Goal: Task Accomplishment & Management: Manage account settings

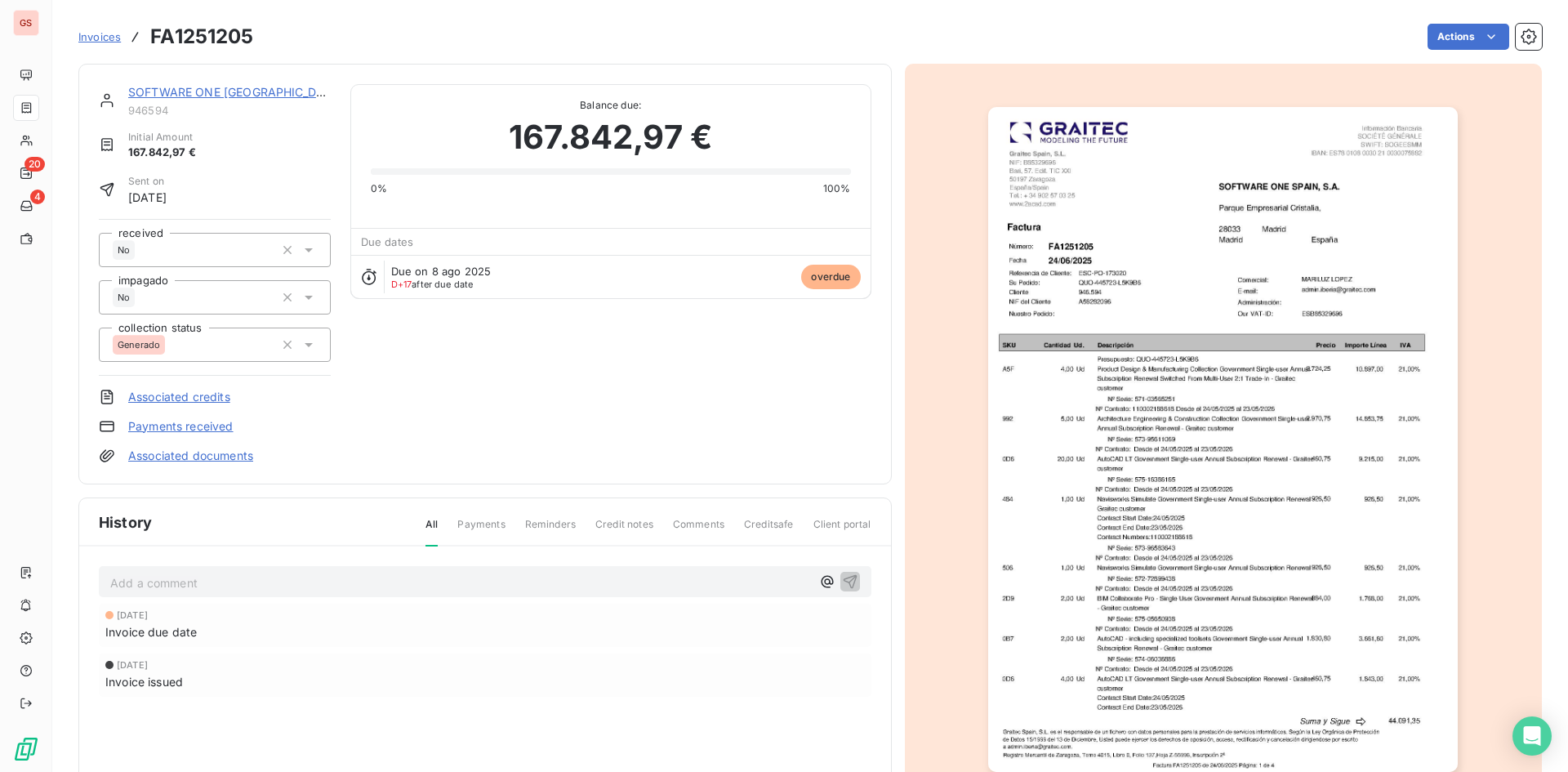
click at [336, 573] on p "Add a comment ﻿" at bounding box center [460, 583] width 701 height 21
click at [1491, 35] on html "GS 20 4 Invoices FA1251205 Actions SOFTWARE ONE [GEOGRAPHIC_DATA], S.A. 946594 …" at bounding box center [784, 386] width 1568 height 772
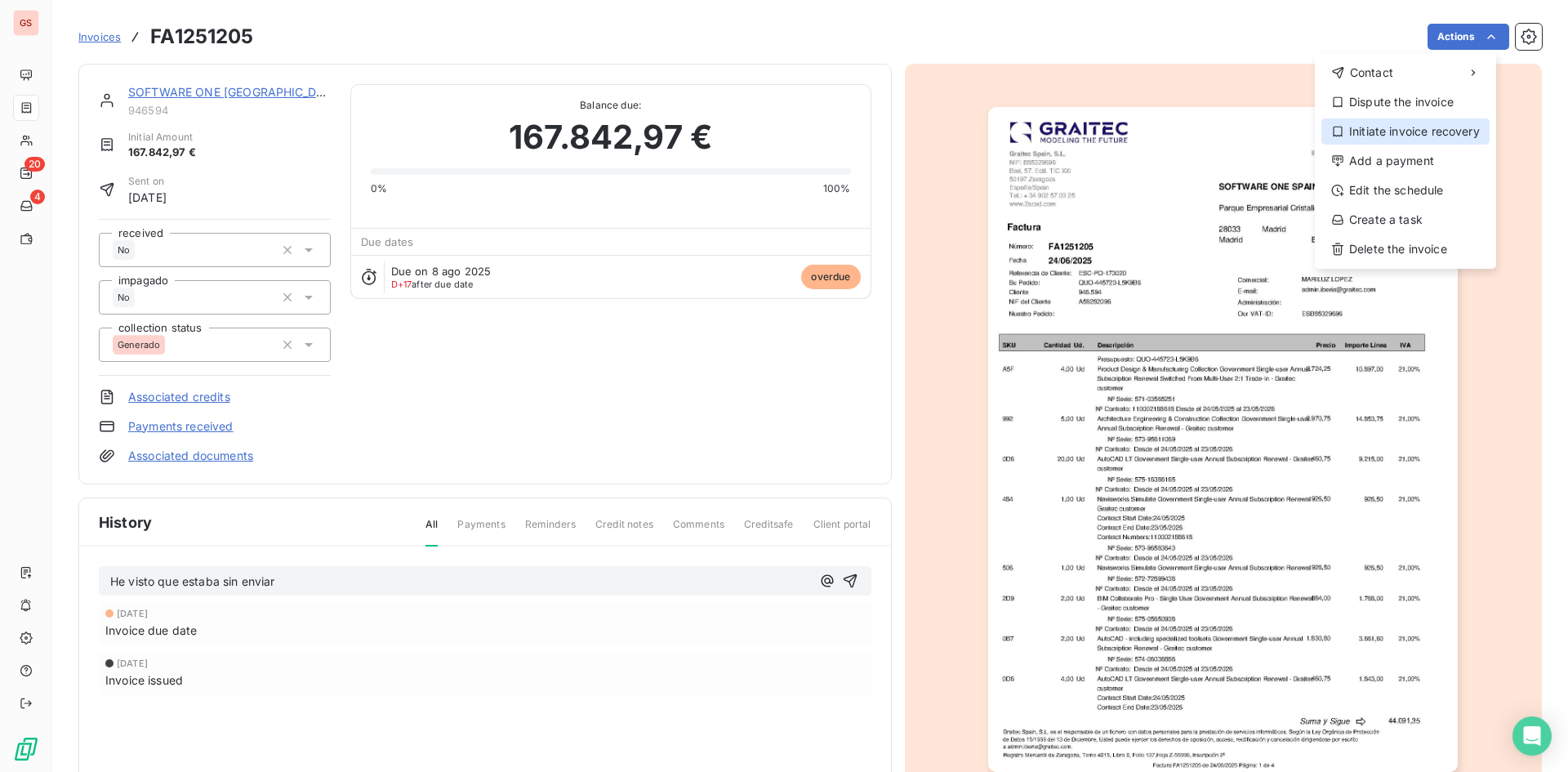
click at [1443, 128] on div "Initiate invoice recovery" at bounding box center [1405, 131] width 169 height 27
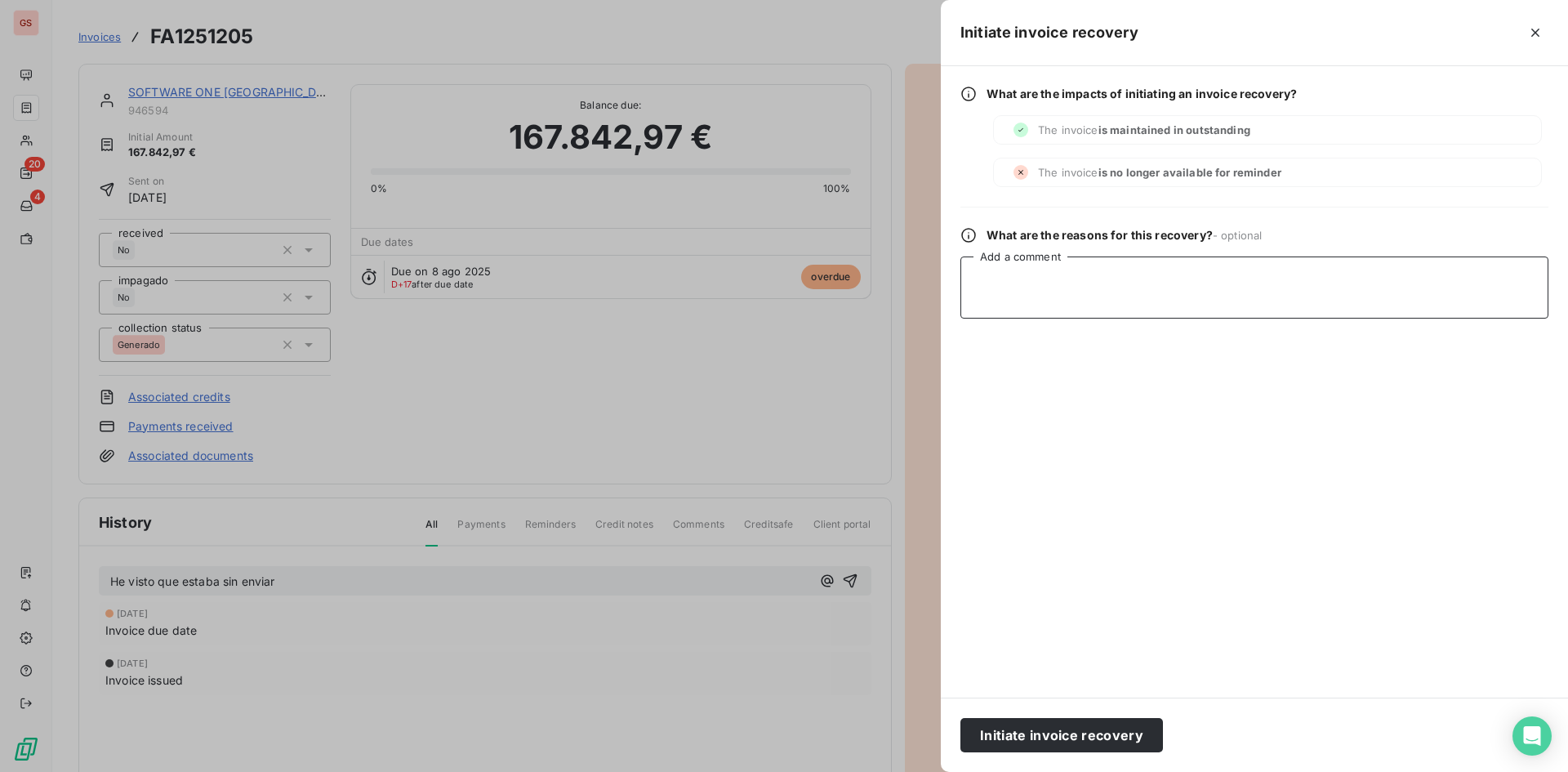
click at [1191, 290] on textarea "Add a comment" at bounding box center [1254, 288] width 588 height 62
click at [1040, 720] on button "Initiate invoice recovery" at bounding box center [1061, 735] width 203 height 34
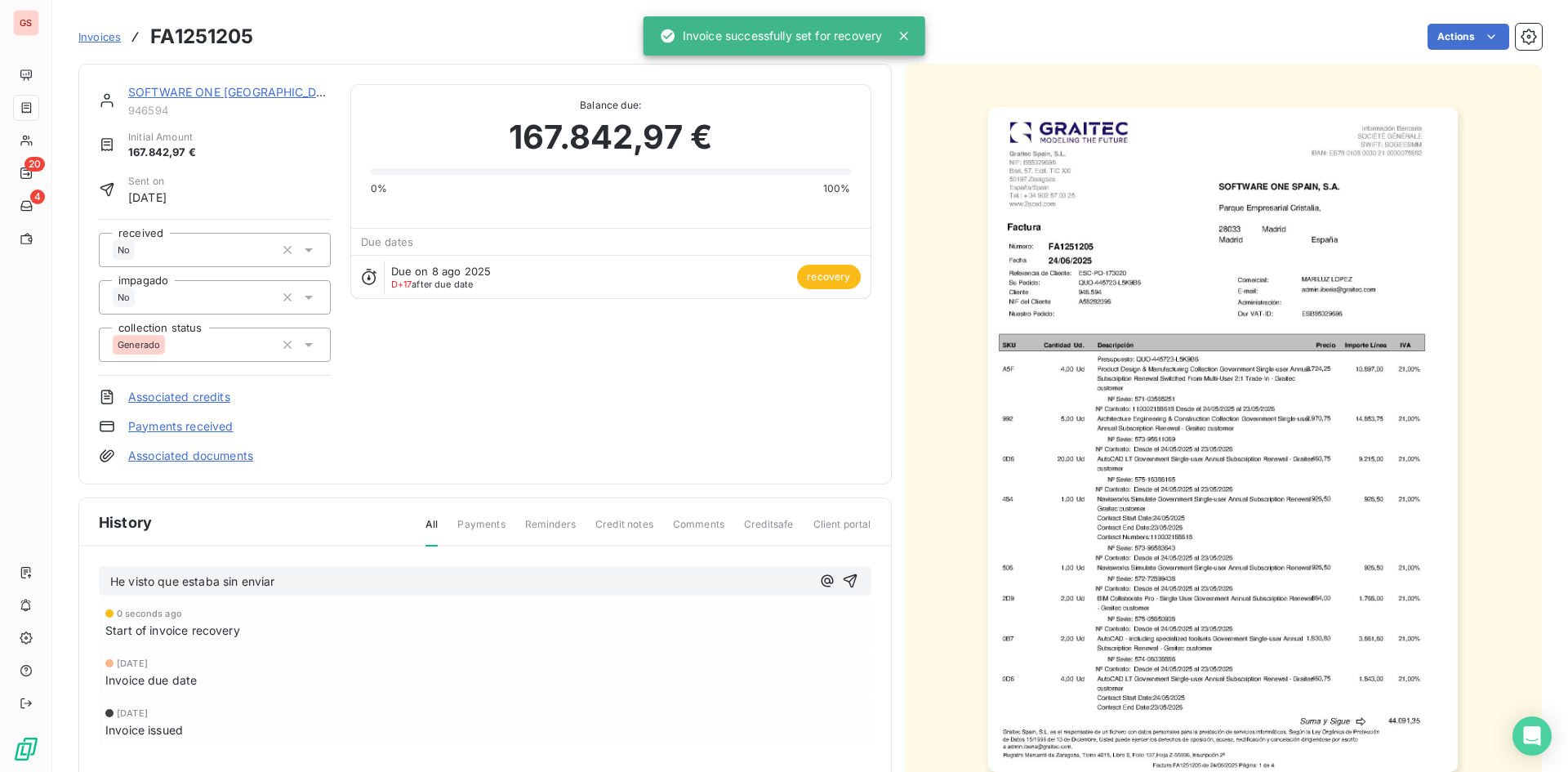
click at [447, 574] on p "He visto que estaba sin enviar" at bounding box center [460, 582] width 701 height 19
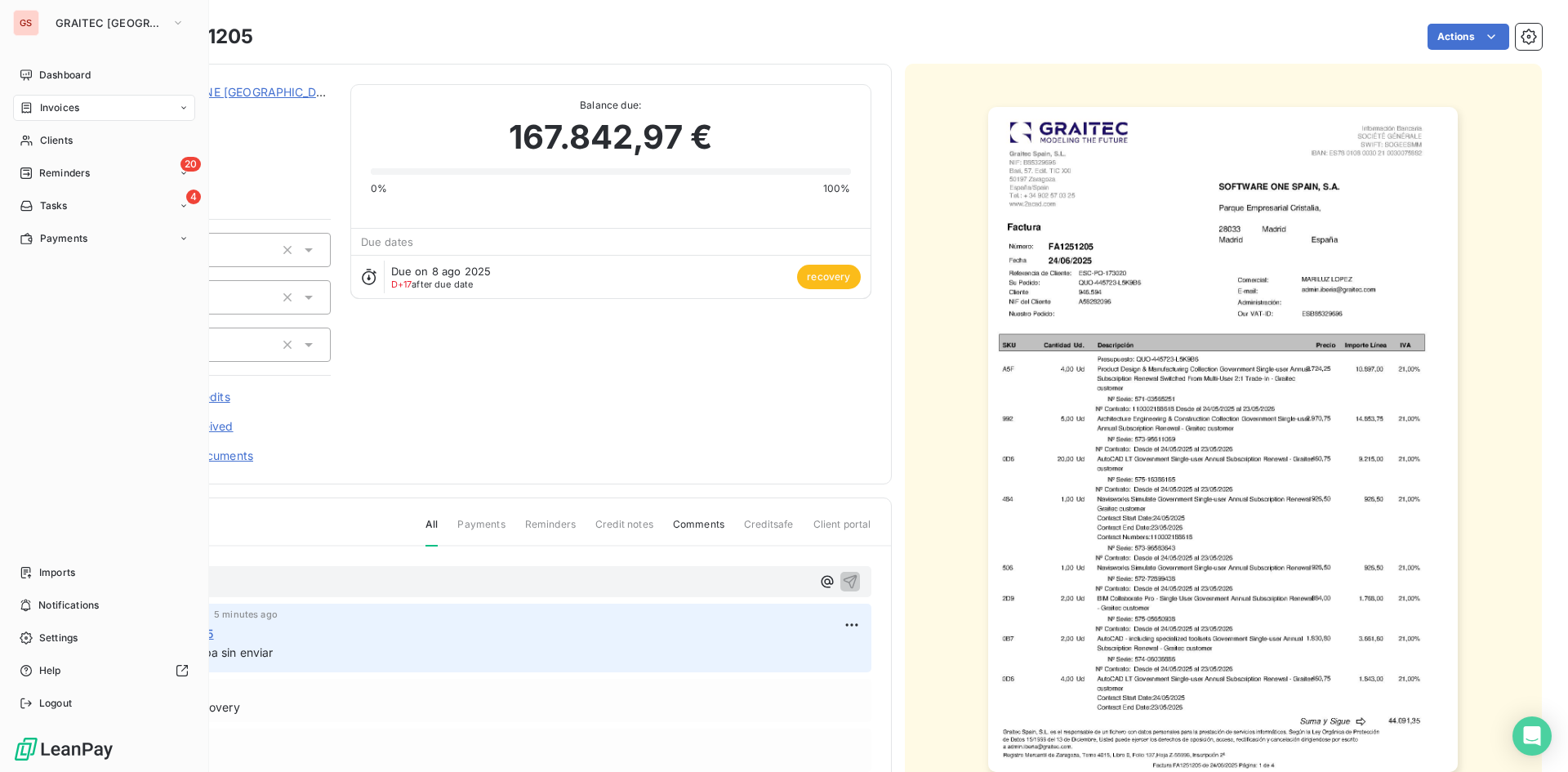
click at [35, 109] on div "Invoices" at bounding box center [50, 107] width 60 height 15
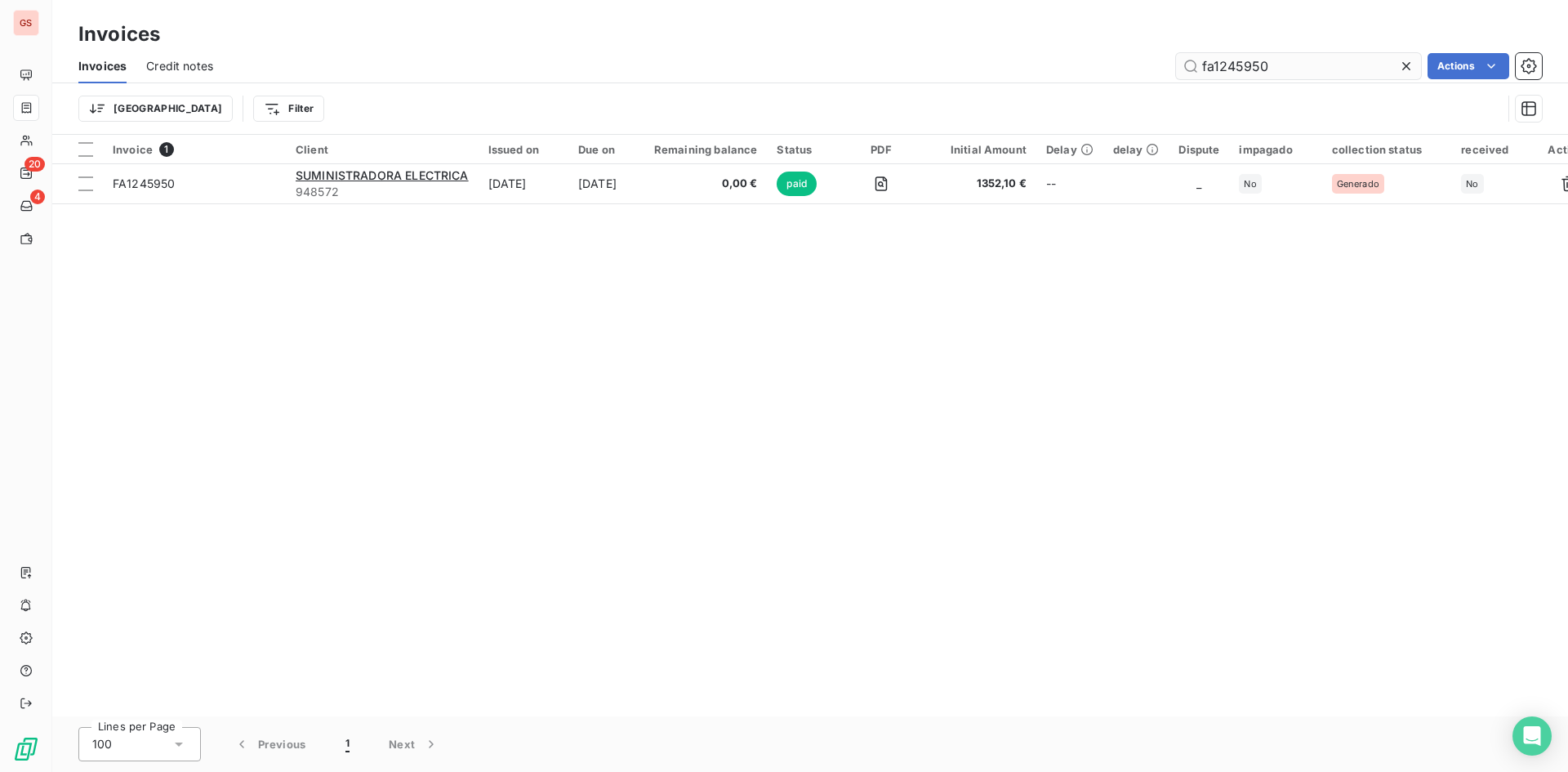
drag, startPoint x: 1304, startPoint y: 53, endPoint x: 1175, endPoint y: 66, distance: 129.7
click at [1182, 64] on input "fa1245950" at bounding box center [1298, 66] width 245 height 27
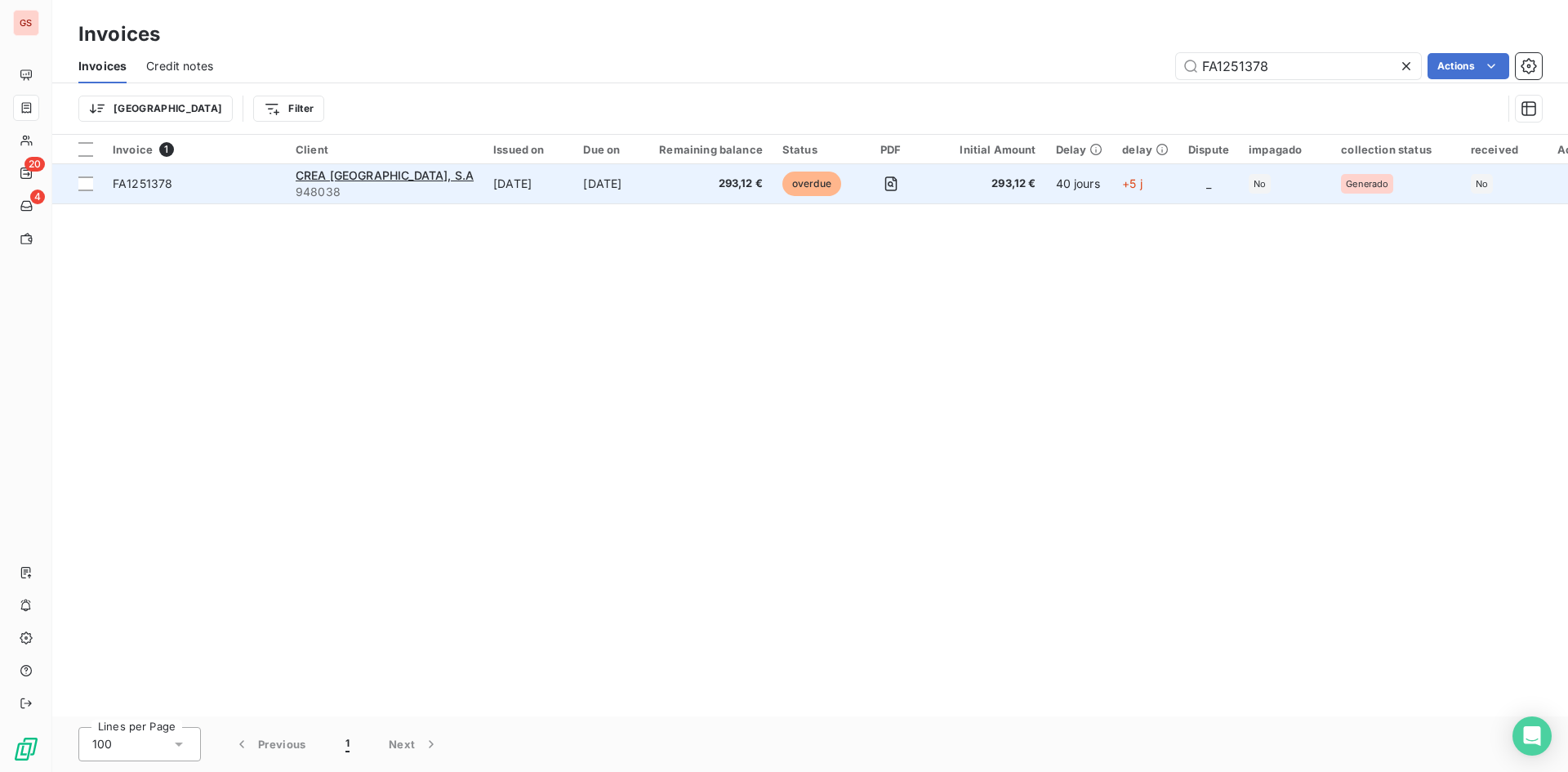
type input "FA1251378"
click at [1027, 194] on td "293,12 €" at bounding box center [988, 184] width 116 height 39
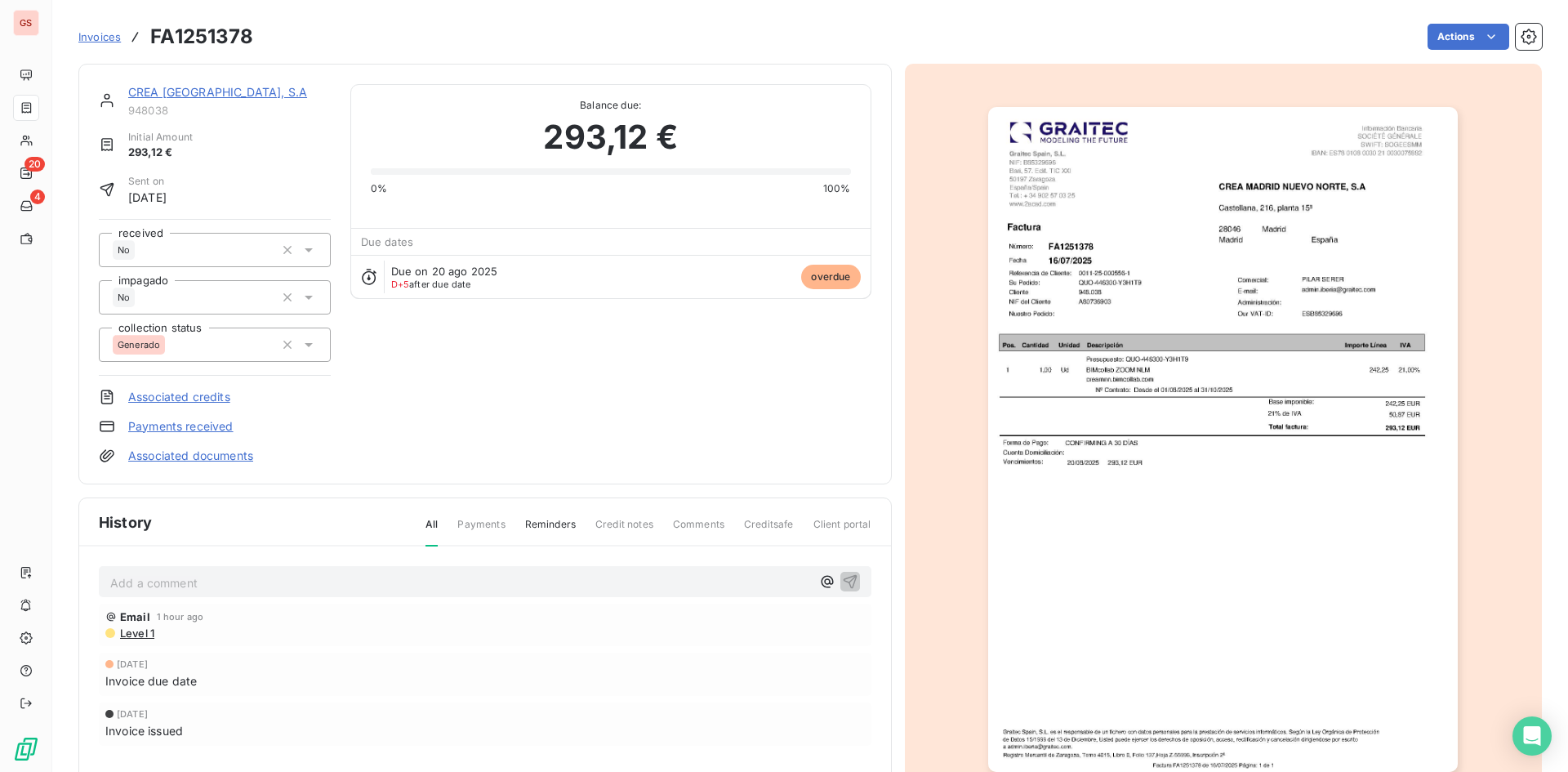
click at [537, 569] on div "Add a comment ﻿" at bounding box center [484, 581] width 773 height 32
click at [537, 576] on p "Add a comment ﻿" at bounding box center [460, 583] width 701 height 21
click at [1479, 50] on div "Invoices FA1251378 Actions" at bounding box center [811, 37] width 1464 height 34
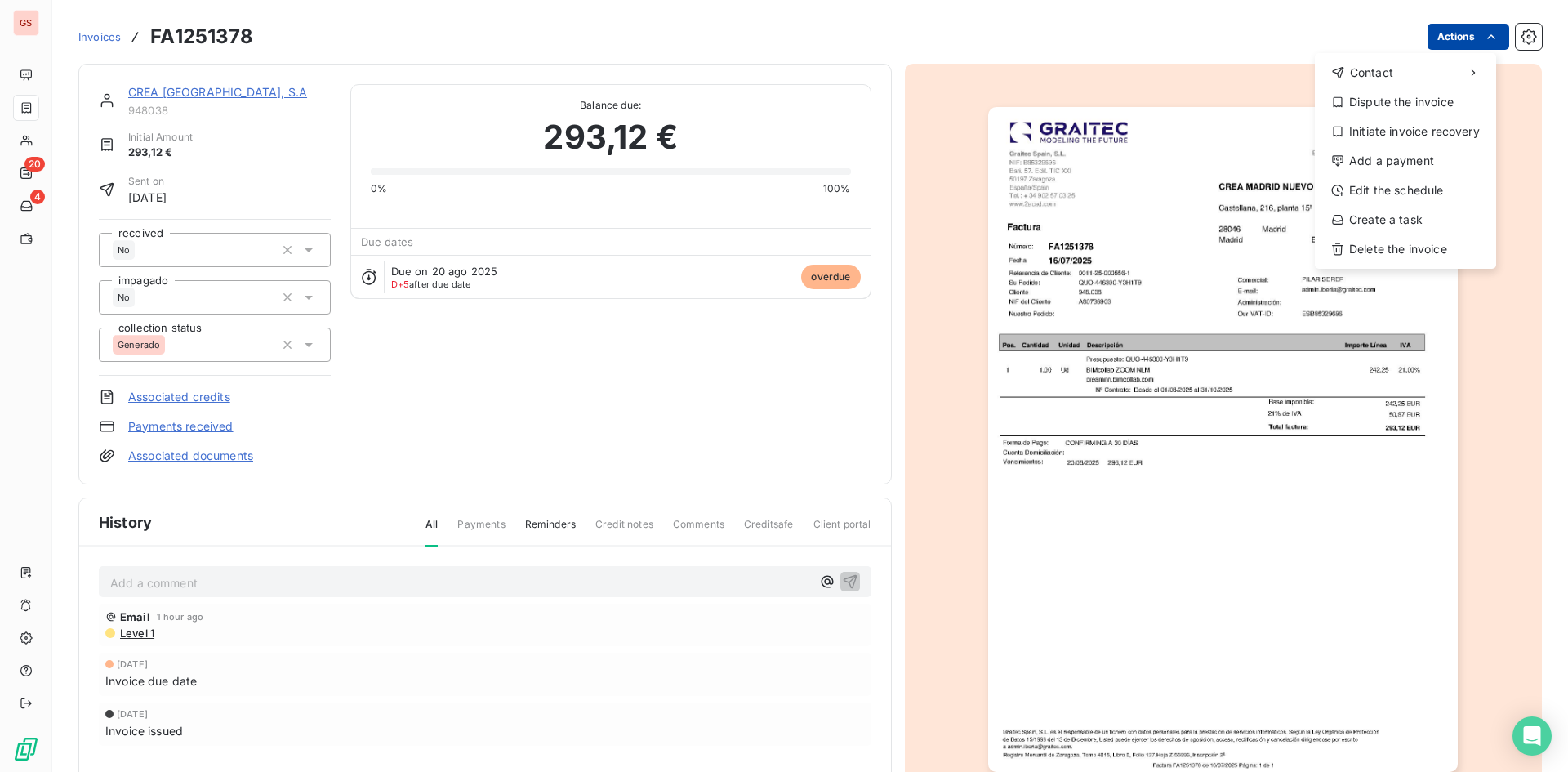
click at [1484, 27] on html "GS 20 4 Invoices FA1251378 Actions Contact Dispute the invoice Initiate invoice…" at bounding box center [784, 386] width 1568 height 772
click at [1409, 169] on div "Add a payment" at bounding box center [1405, 161] width 169 height 27
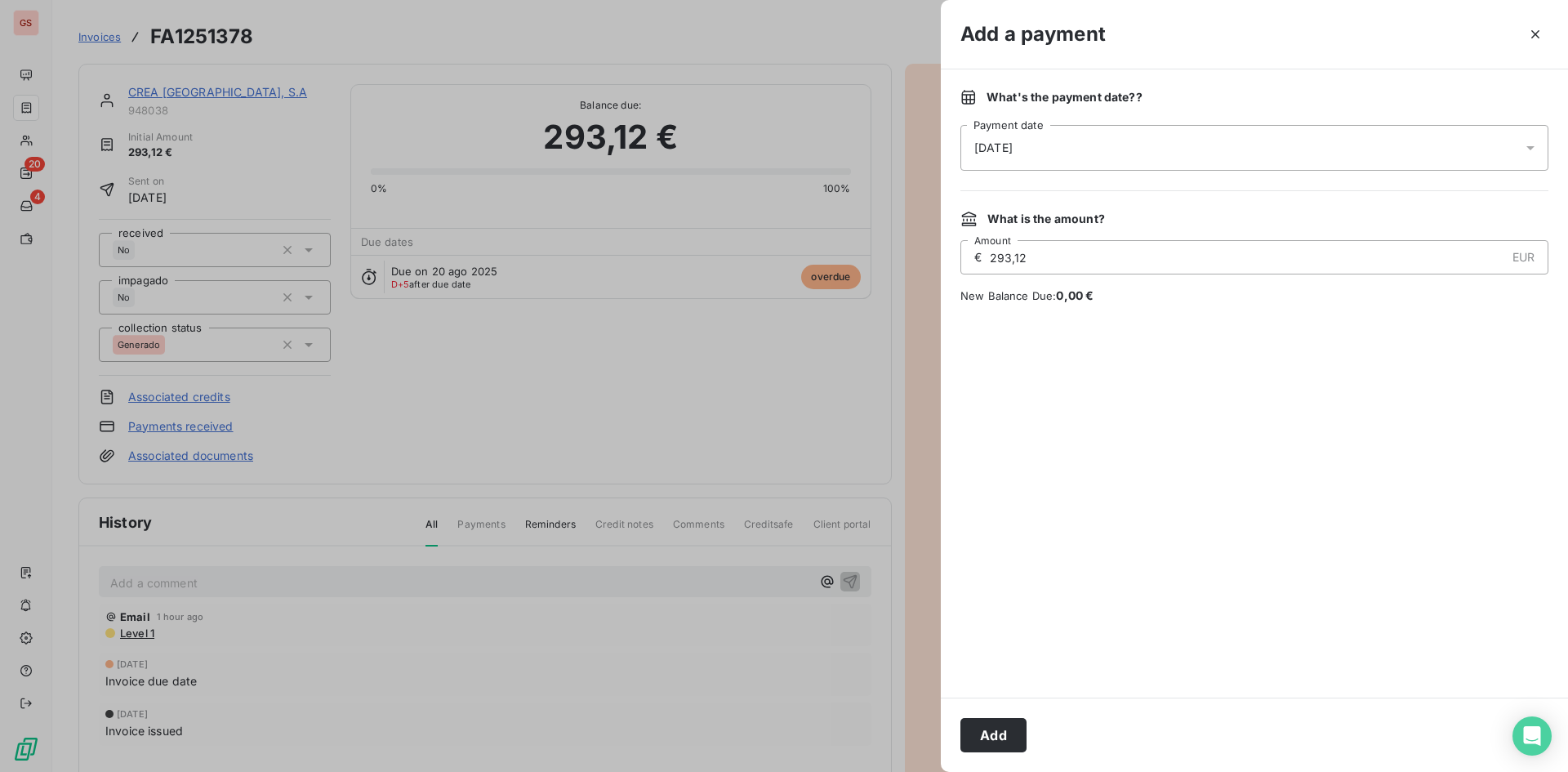
click at [1211, 157] on div "[DATE]" at bounding box center [1254, 147] width 588 height 45
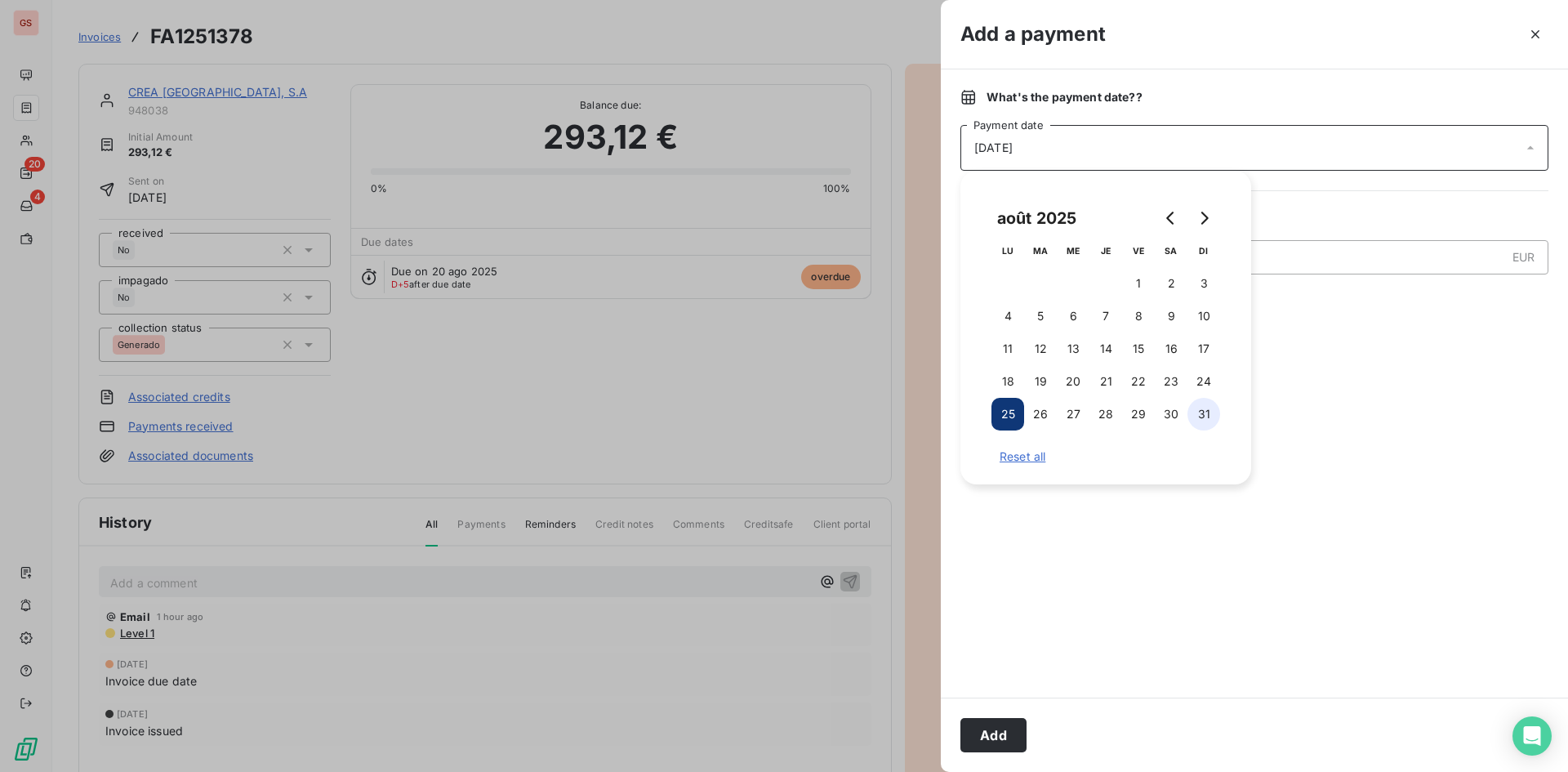
click at [1195, 415] on button "31" at bounding box center [1203, 414] width 33 height 33
click at [1205, 223] on icon "Go to next month" at bounding box center [1203, 217] width 13 height 13
click at [1208, 275] on button "7" at bounding box center [1203, 283] width 33 height 33
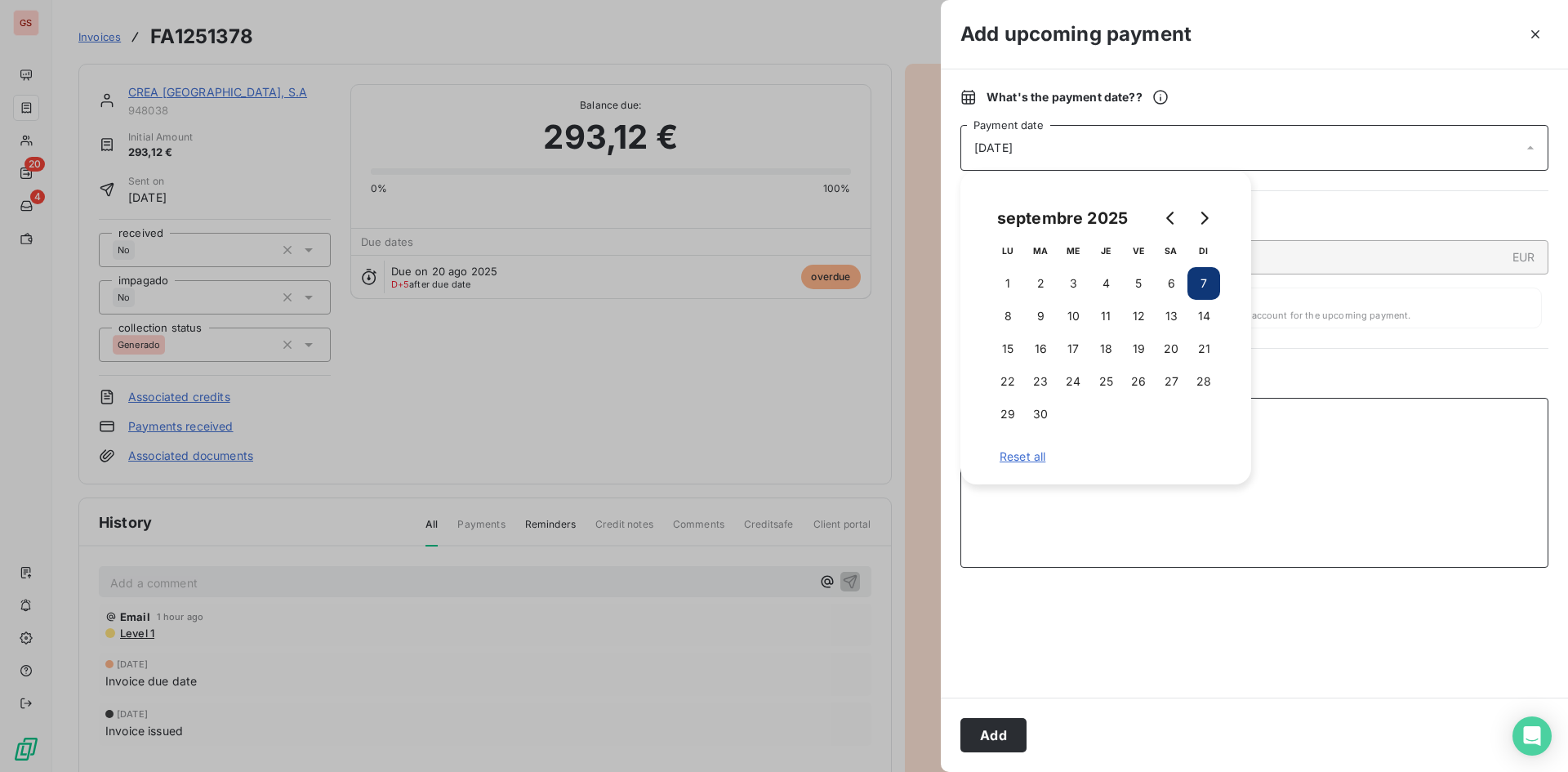
click at [1310, 462] on textarea "Add a comment ( optional )" at bounding box center [1254, 483] width 588 height 169
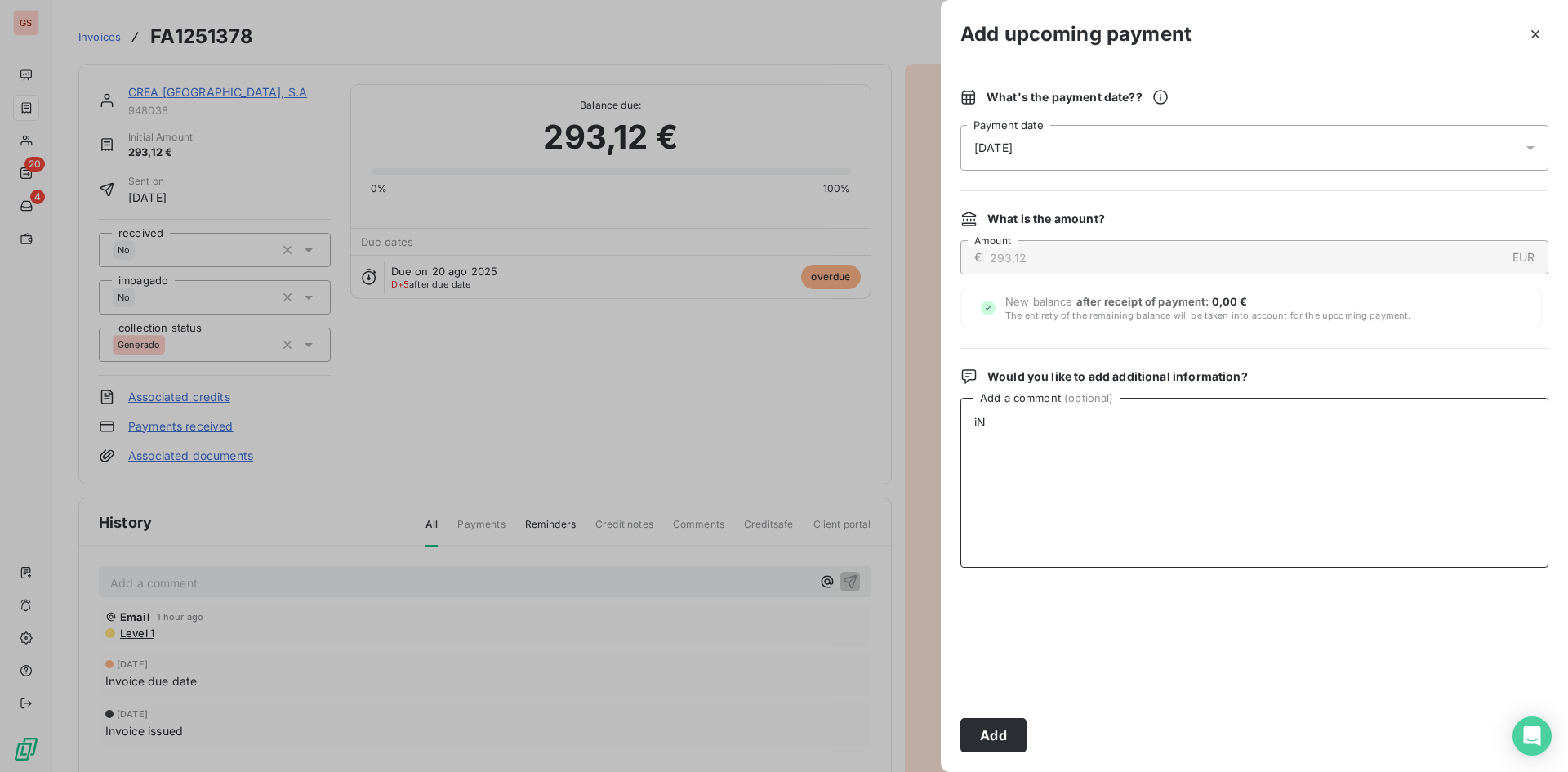
type textarea "i"
type textarea "Indican abono esta semana o la siguiente."
click at [1030, 741] on div "Add" at bounding box center [1254, 734] width 627 height 74
click at [1017, 735] on button "Add" at bounding box center [993, 735] width 66 height 34
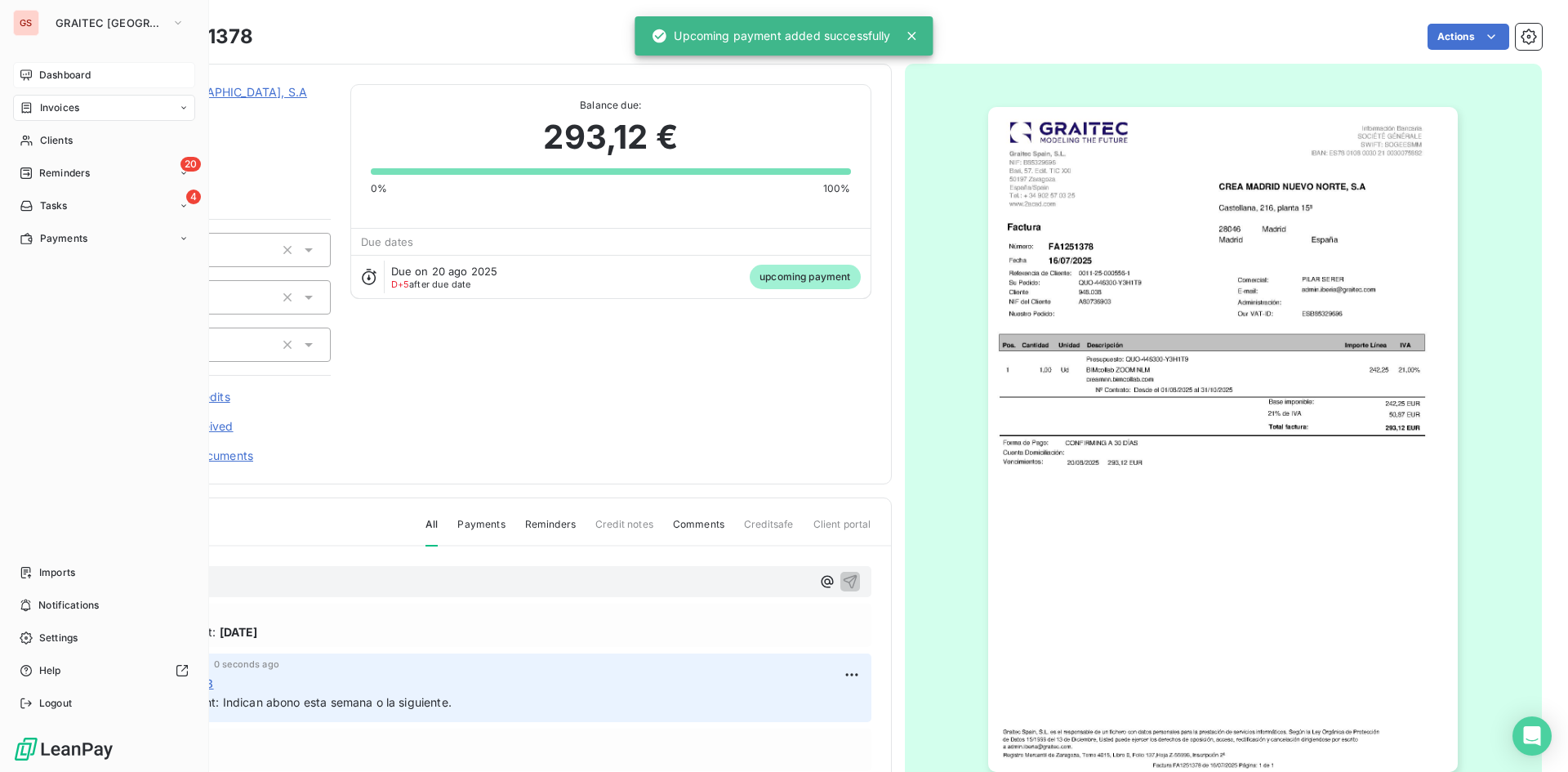
click at [40, 69] on span "Dashboard" at bounding box center [65, 74] width 51 height 15
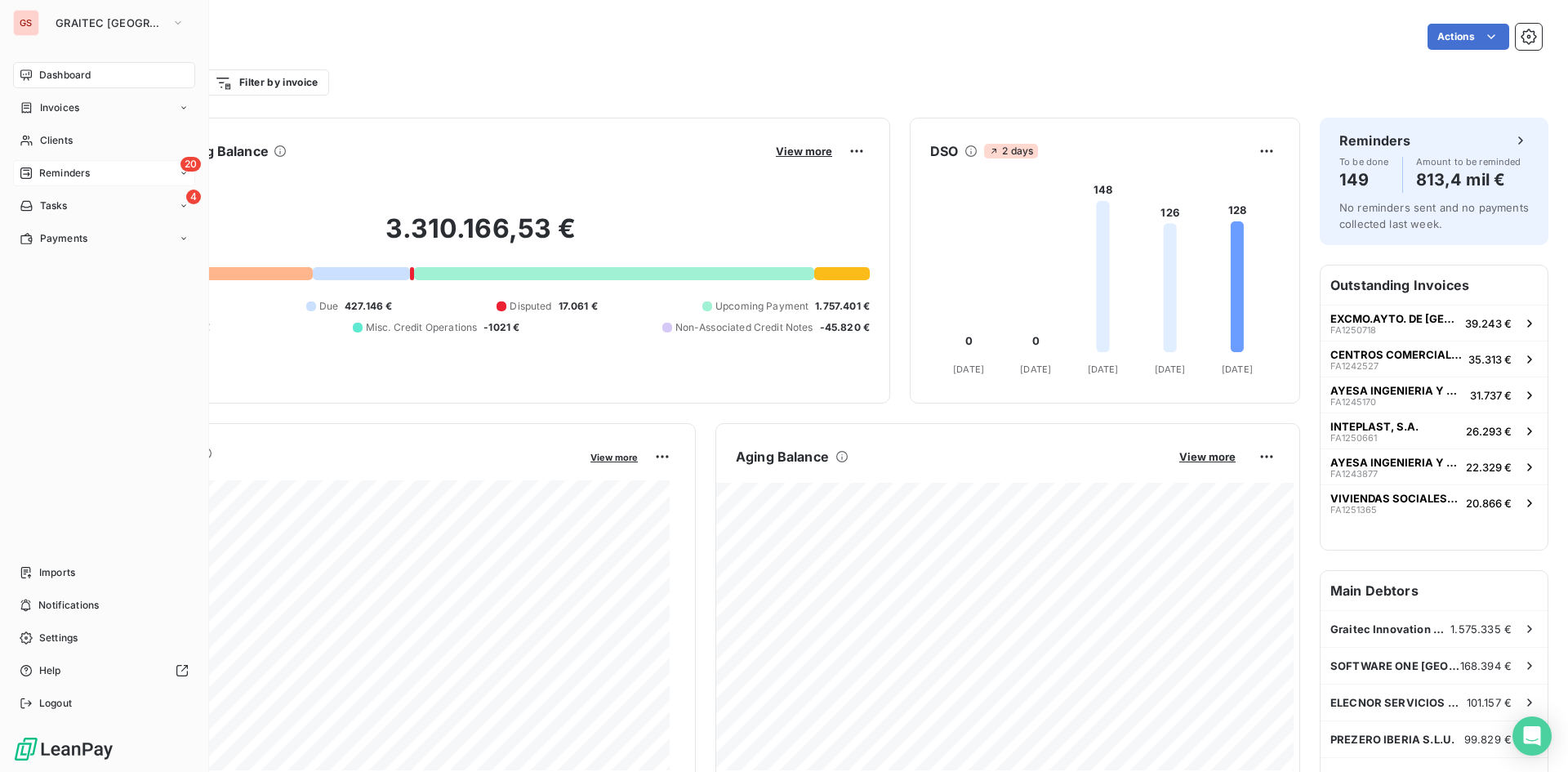
click at [36, 174] on div "Reminders" at bounding box center [55, 173] width 70 height 15
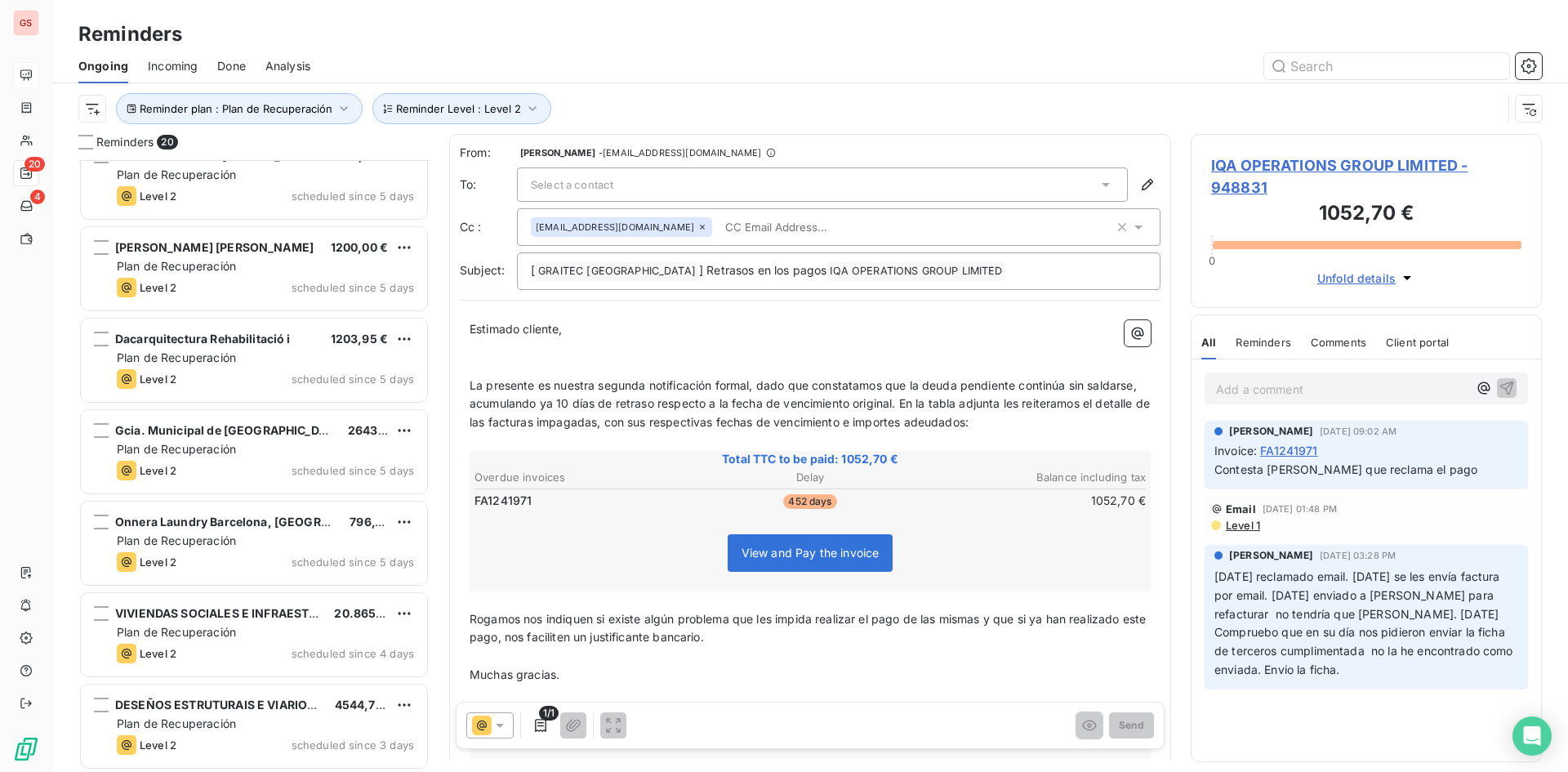
scroll to position [1218, 0]
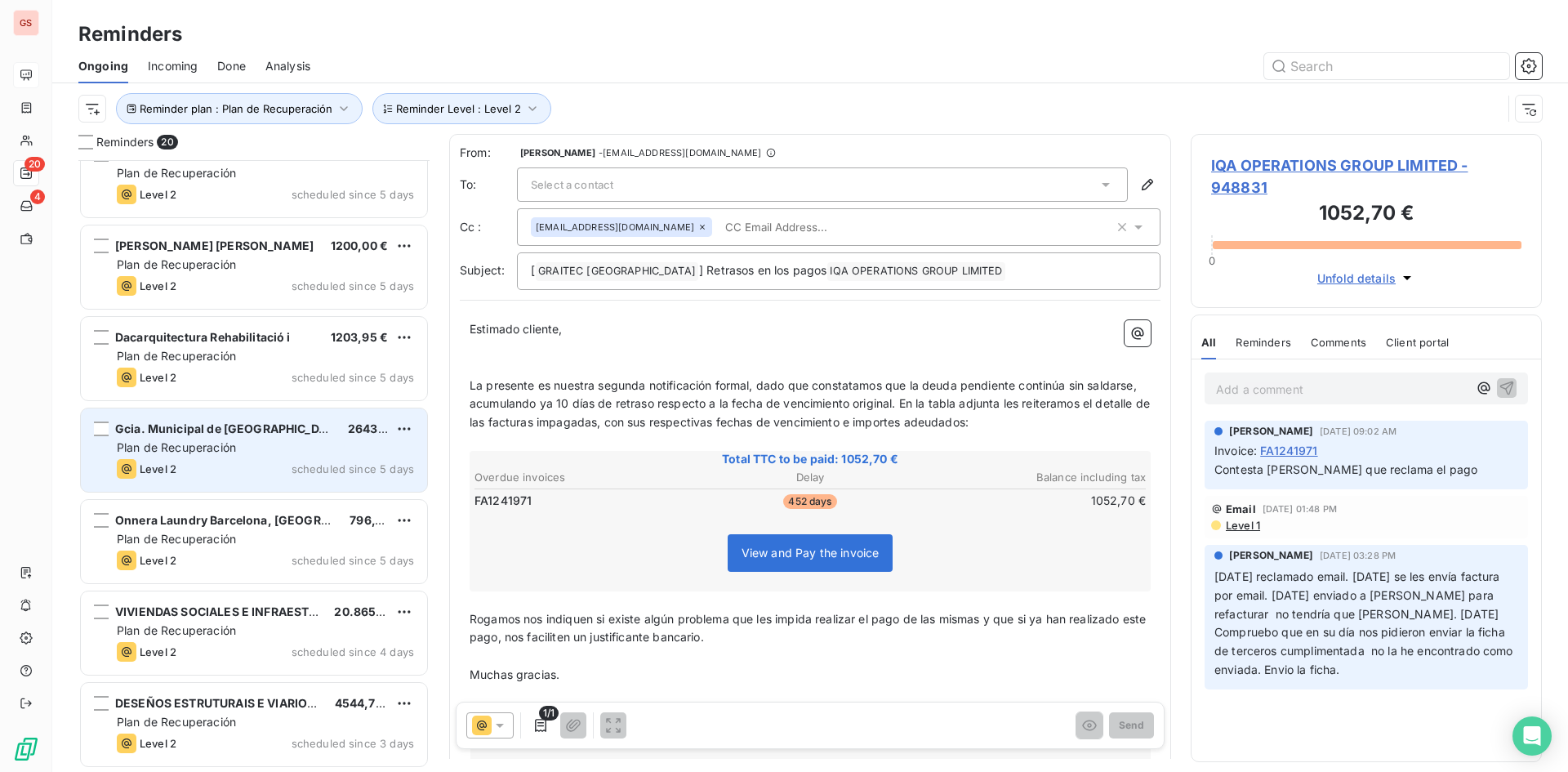
click at [280, 462] on div "Level 2 scheduled since 5 days" at bounding box center [264, 468] width 297 height 20
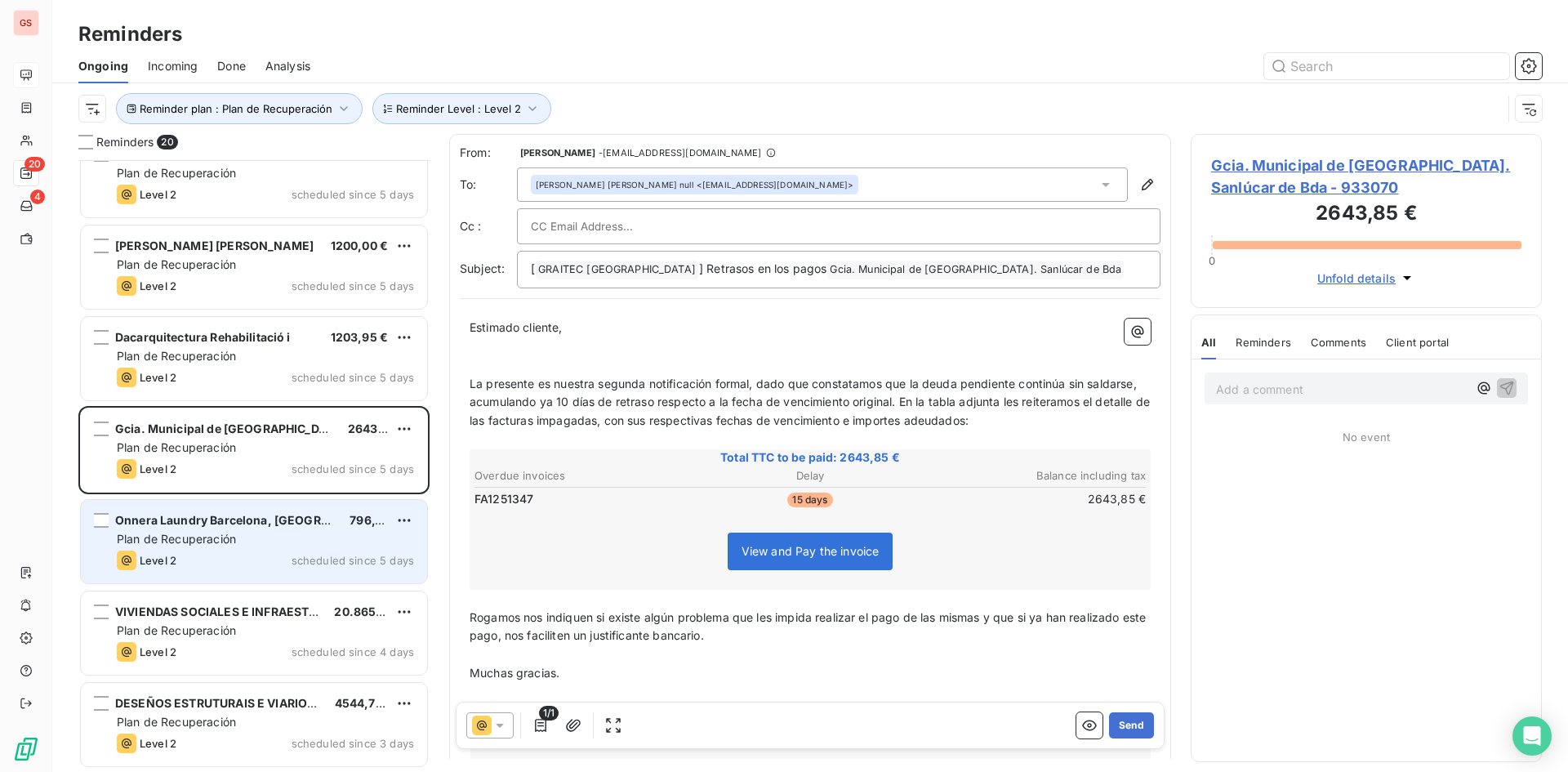
click at [268, 517] on span "Onnera Laundry Barcelona, [GEOGRAPHIC_DATA]" at bounding box center [255, 520] width 280 height 14
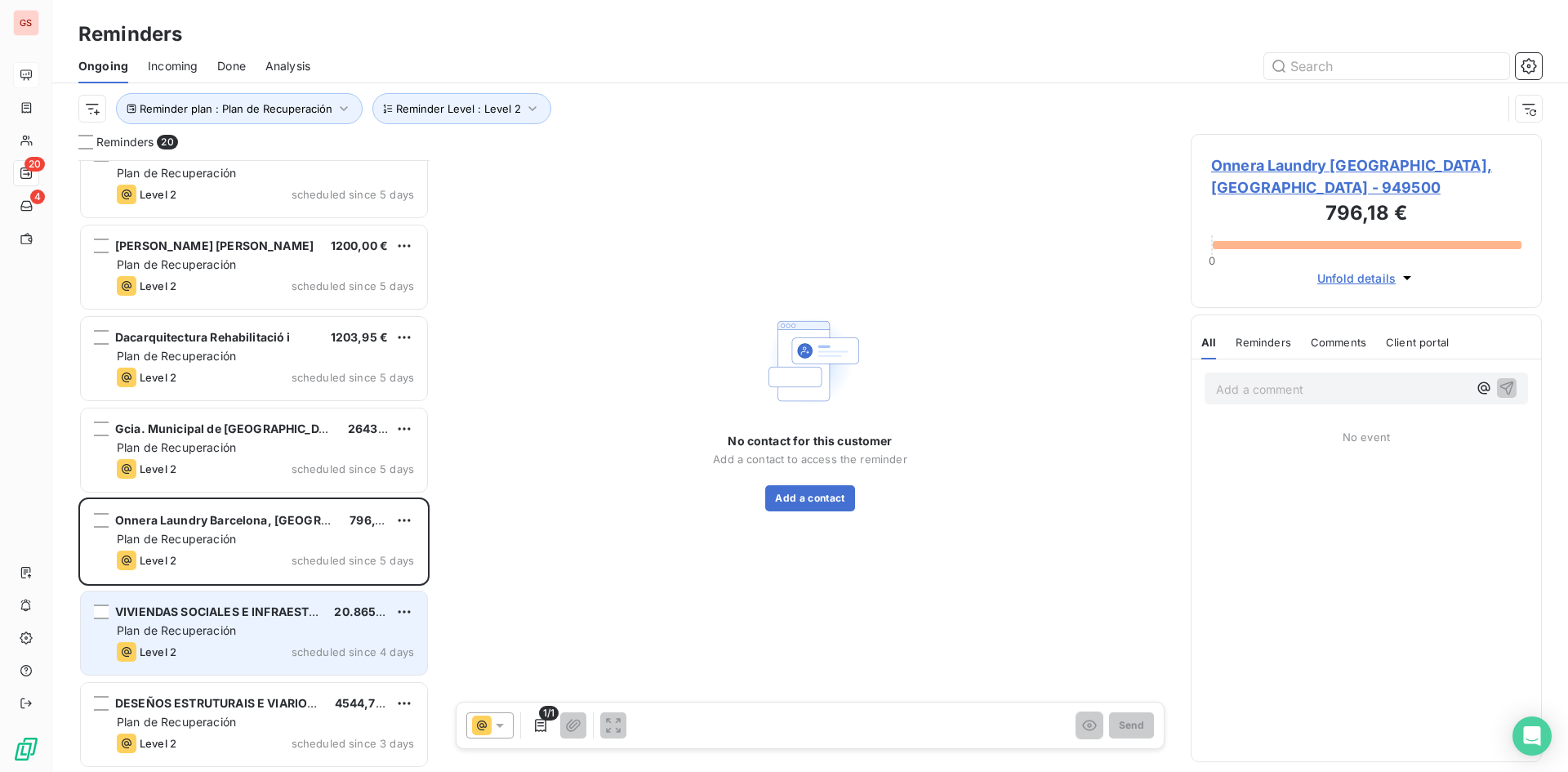
click at [276, 593] on div "VIVIENDAS SOCIALES E INFRAESTRUCTURAS DE 20.865,80 € Plan de Recuperación Level…" at bounding box center [253, 632] width 347 height 83
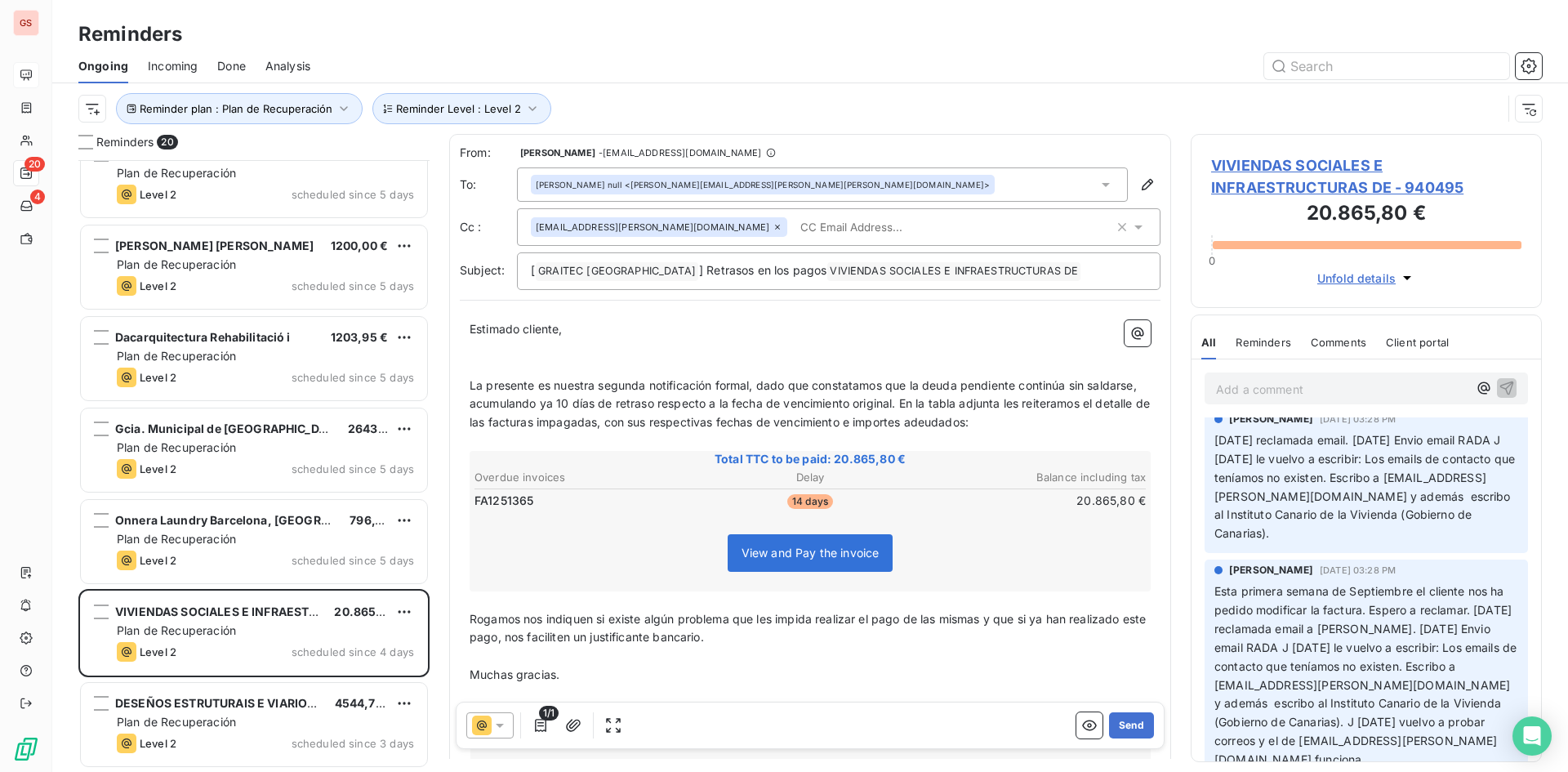
scroll to position [15, 0]
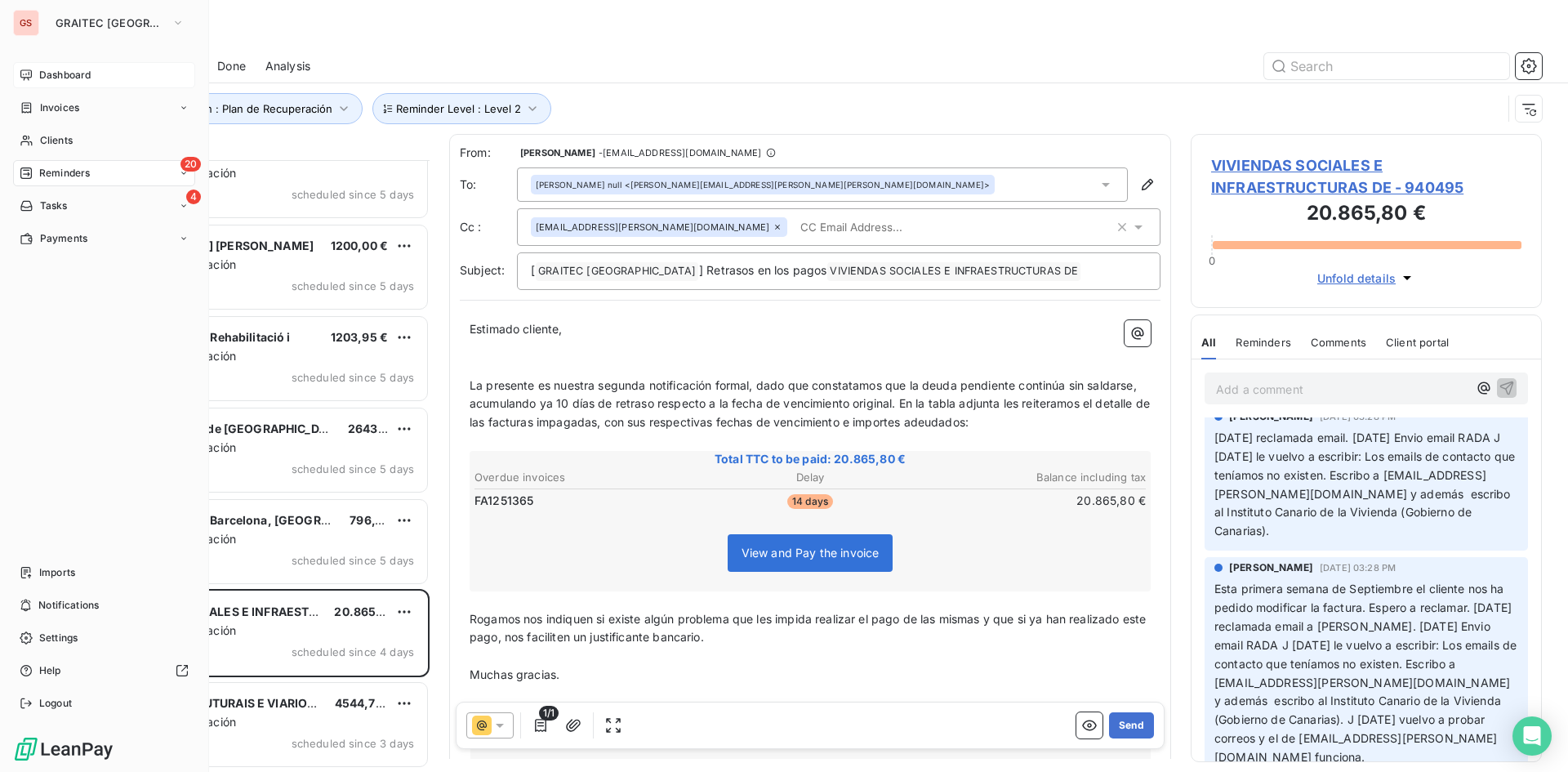
click at [27, 59] on div "GS GRAITEC SPAIN Dashboard Invoices Clients 20 Reminders 4 Tasks Payments Impor…" at bounding box center [104, 386] width 209 height 772
click at [32, 70] on icon at bounding box center [26, 74] width 13 height 13
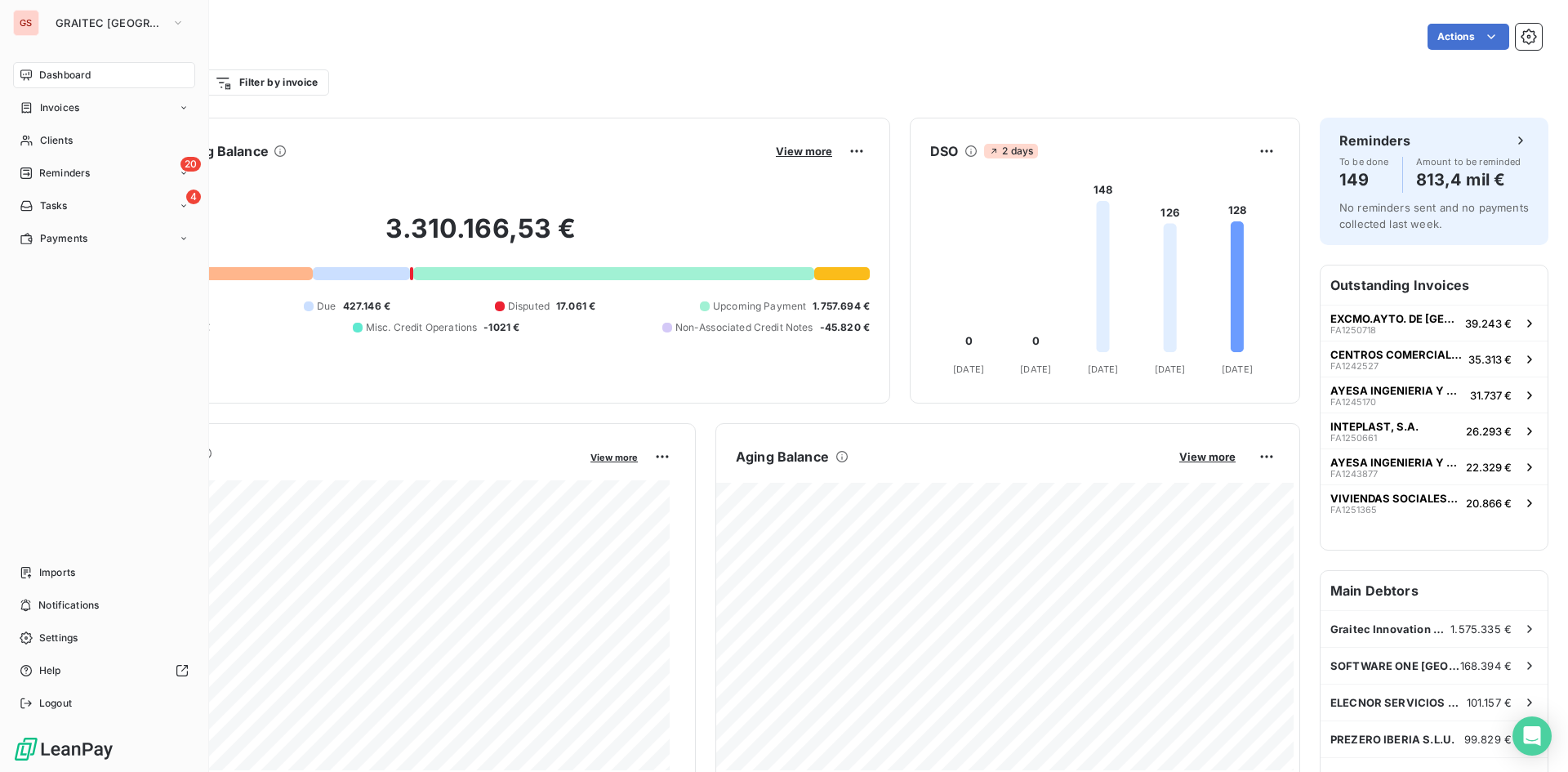
click at [56, 74] on span "Dashboard" at bounding box center [65, 74] width 51 height 15
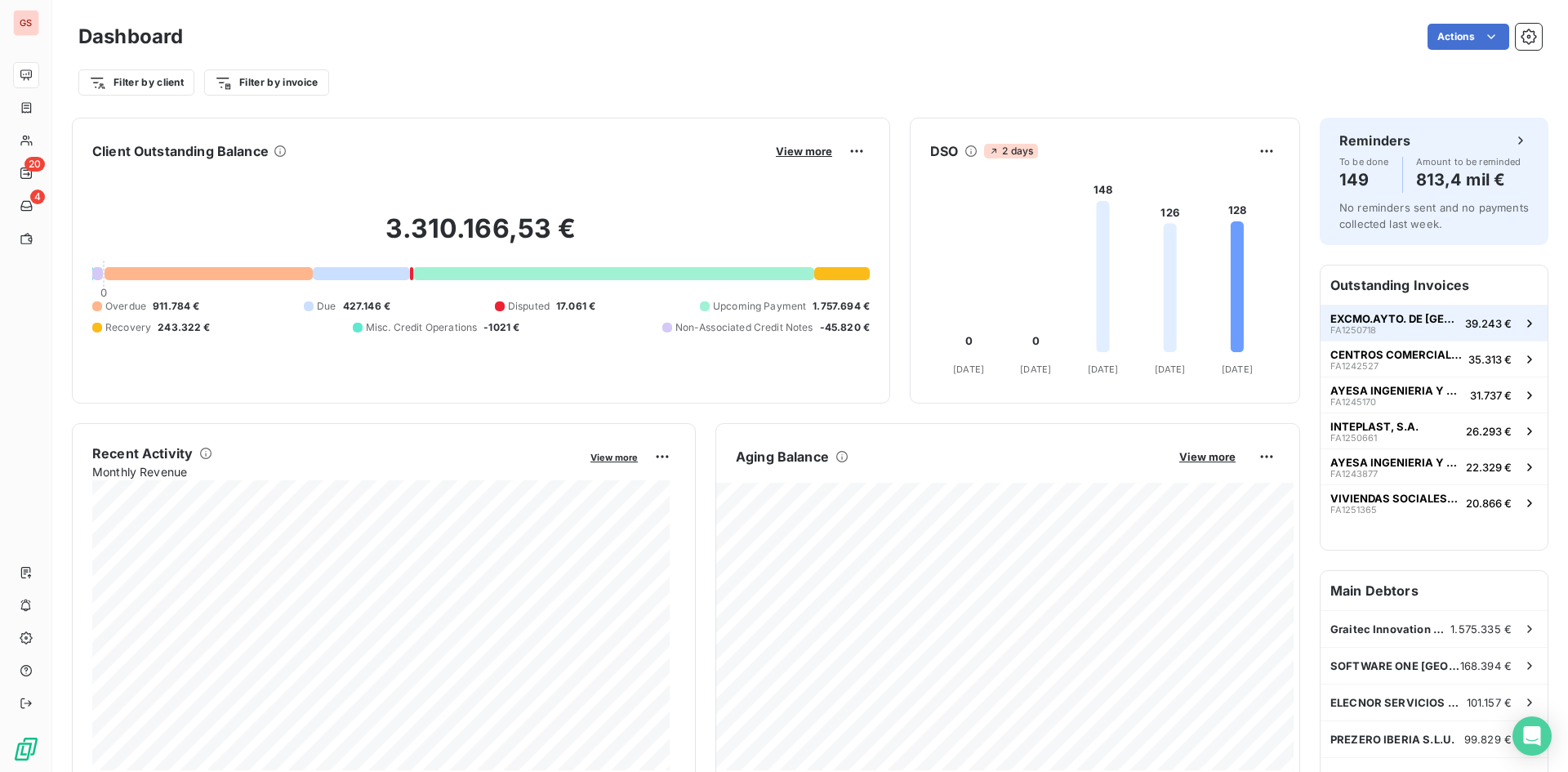
click at [1427, 336] on button "EXCMO.AYTO. DE [GEOGRAPHIC_DATA][PERSON_NAME] FA1250718 39.243 €" at bounding box center [1434, 323] width 227 height 36
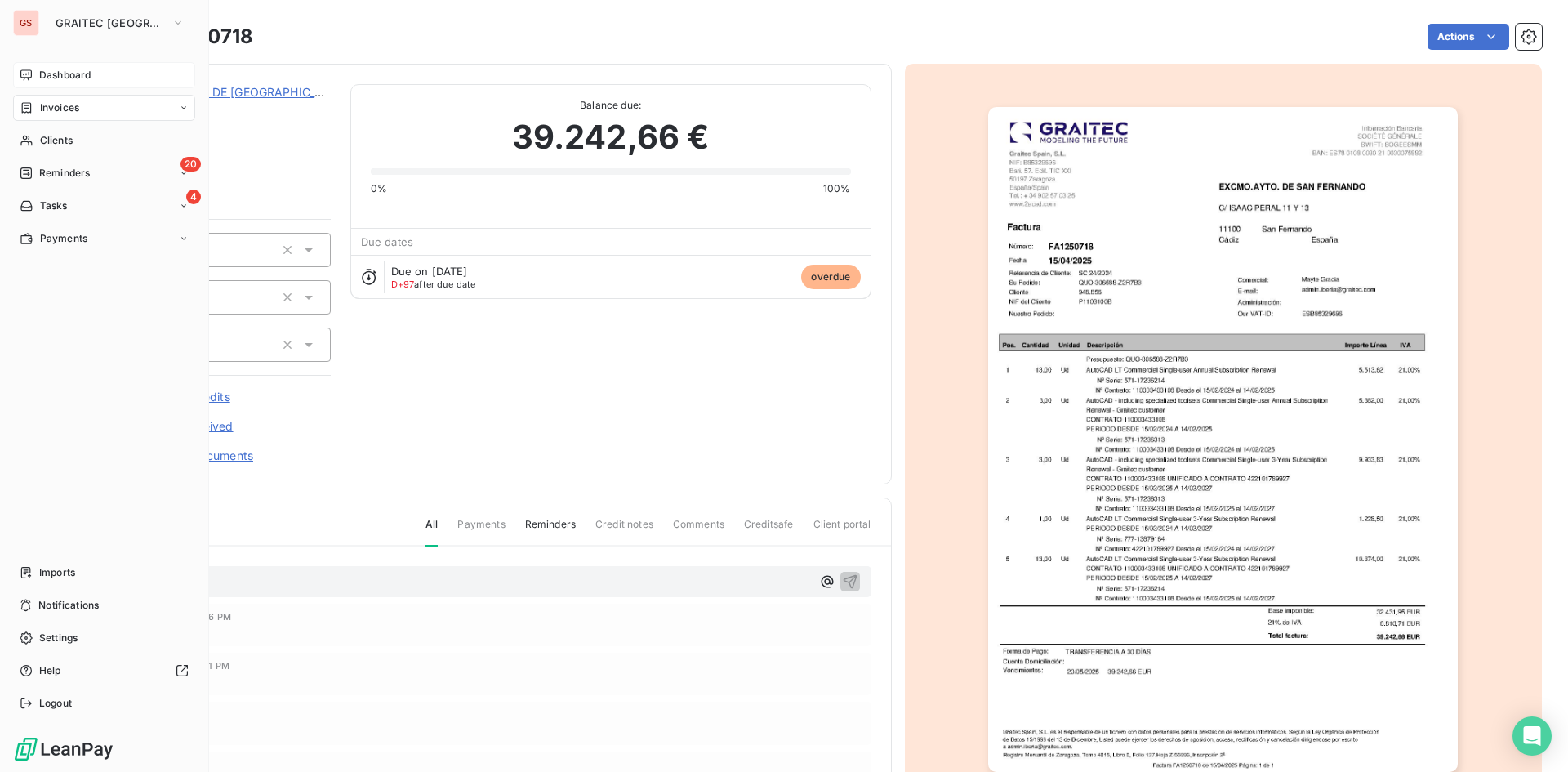
click at [24, 108] on icon at bounding box center [27, 107] width 14 height 13
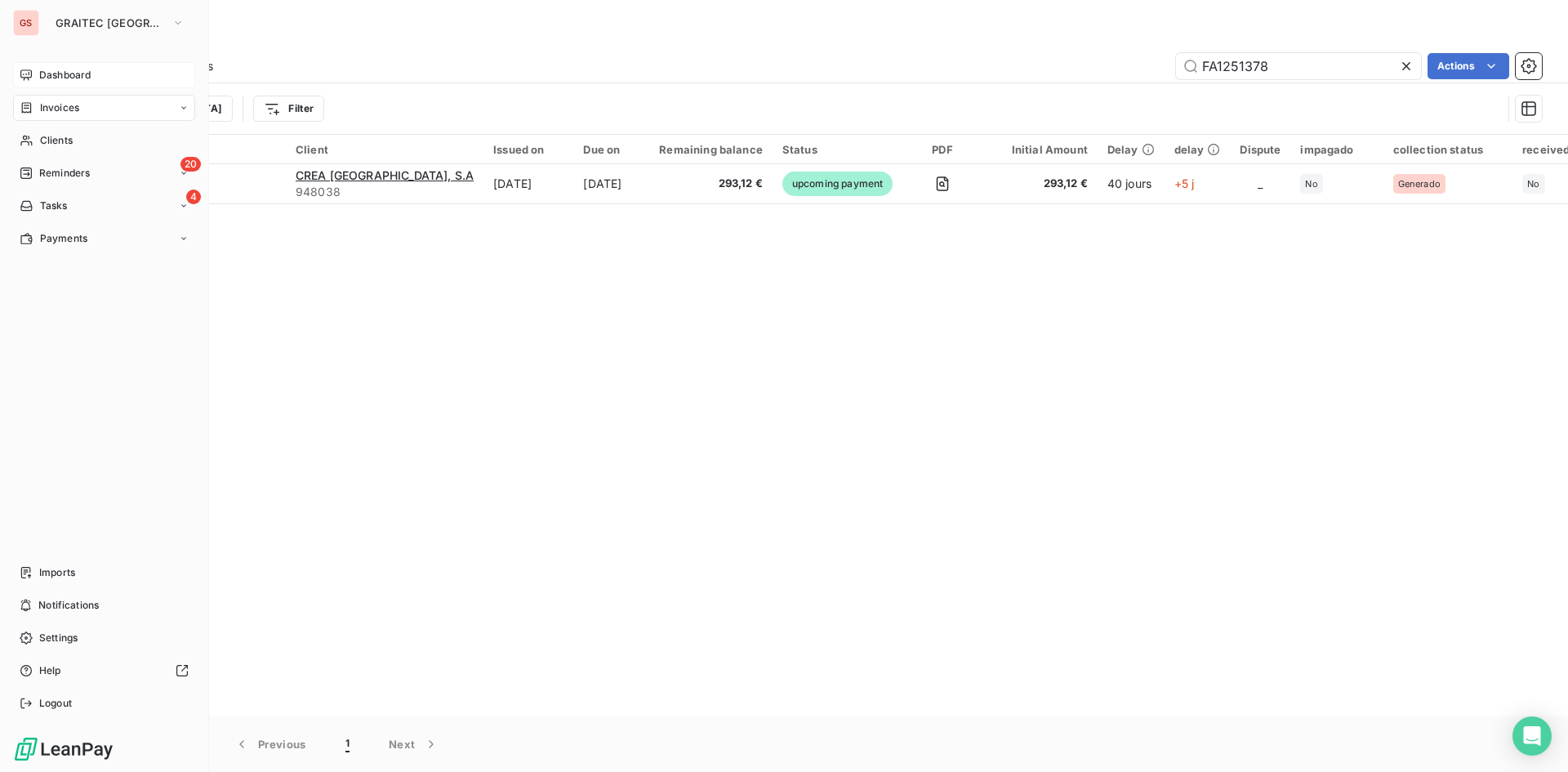
click at [45, 78] on span "Dashboard" at bounding box center [65, 74] width 51 height 15
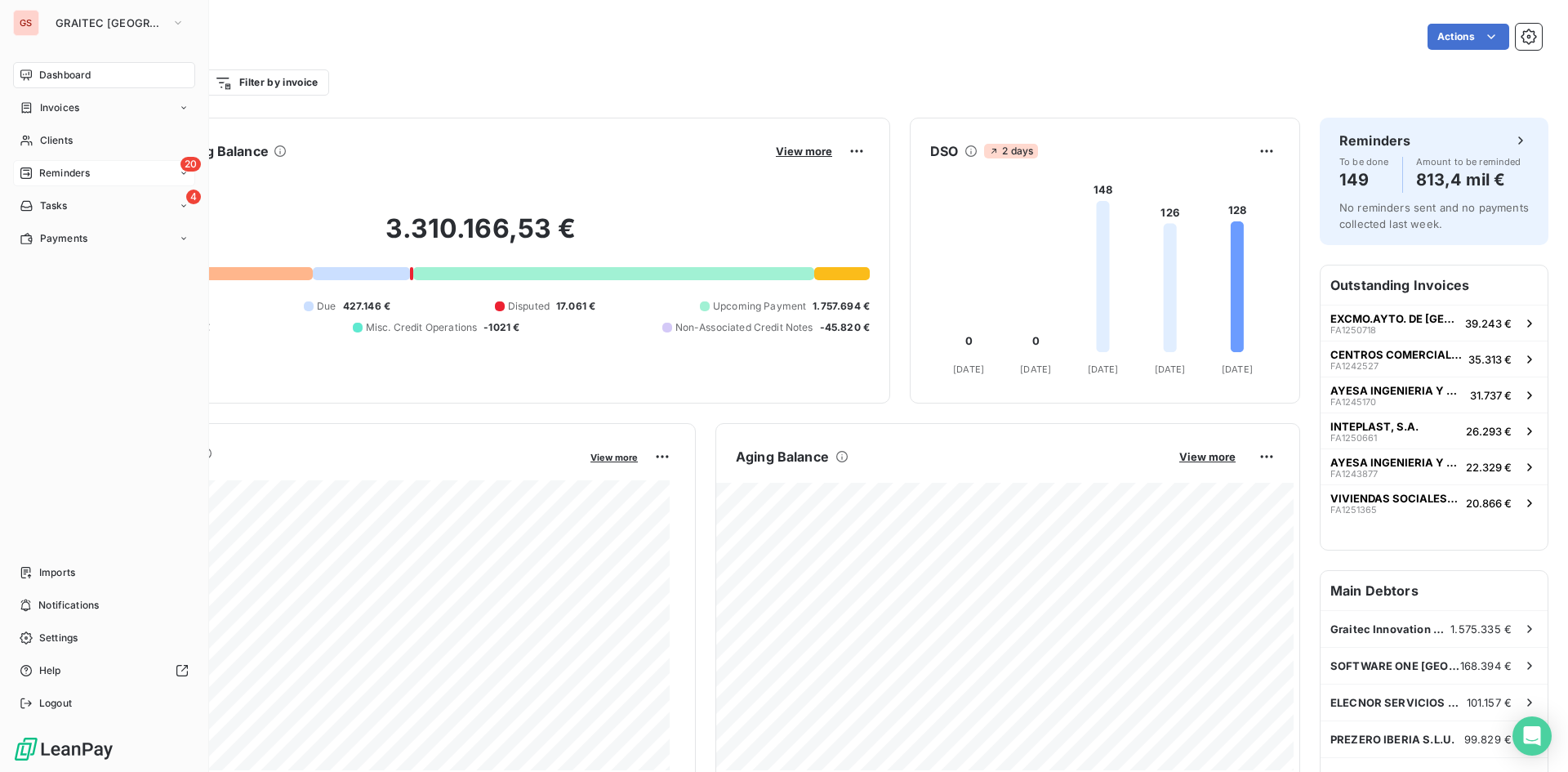
click at [38, 163] on div "20 Reminders" at bounding box center [104, 173] width 182 height 27
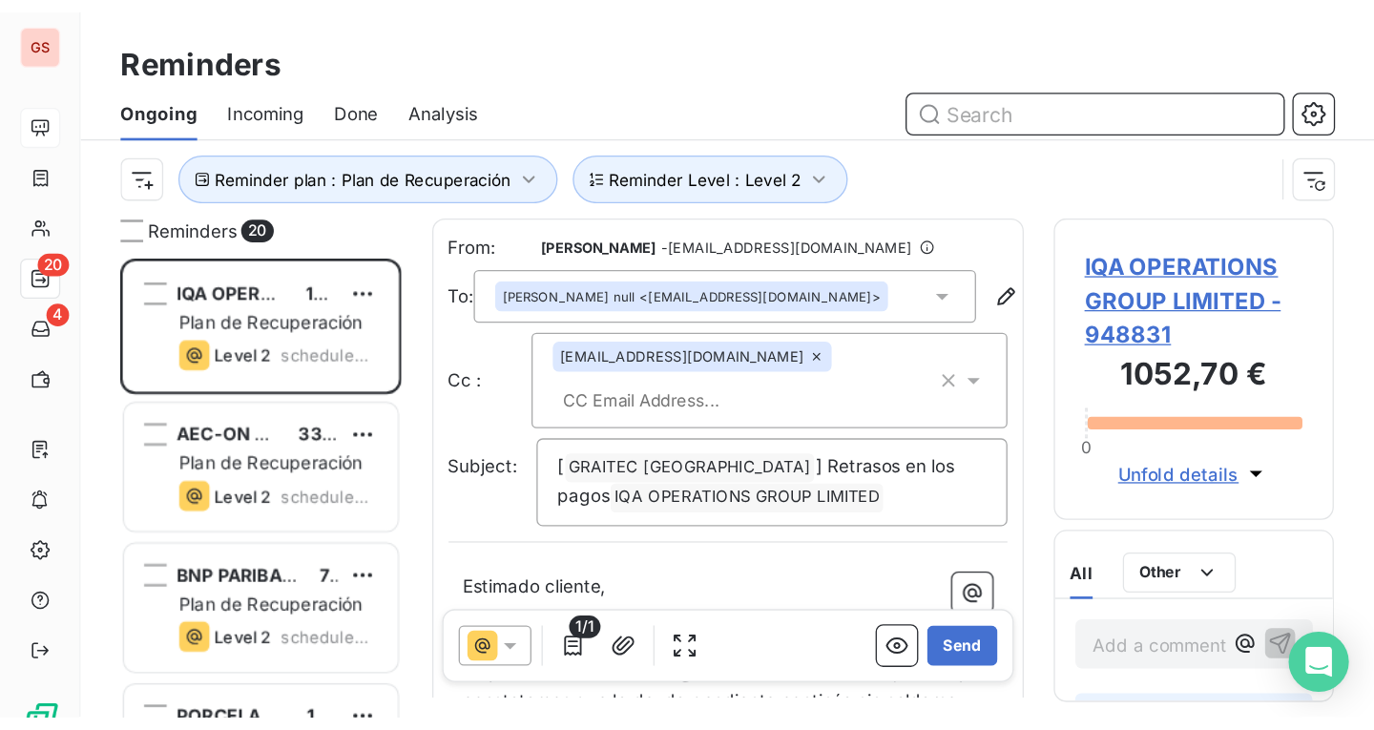
scroll to position [529, 281]
